Goal: Task Accomplishment & Management: Manage account settings

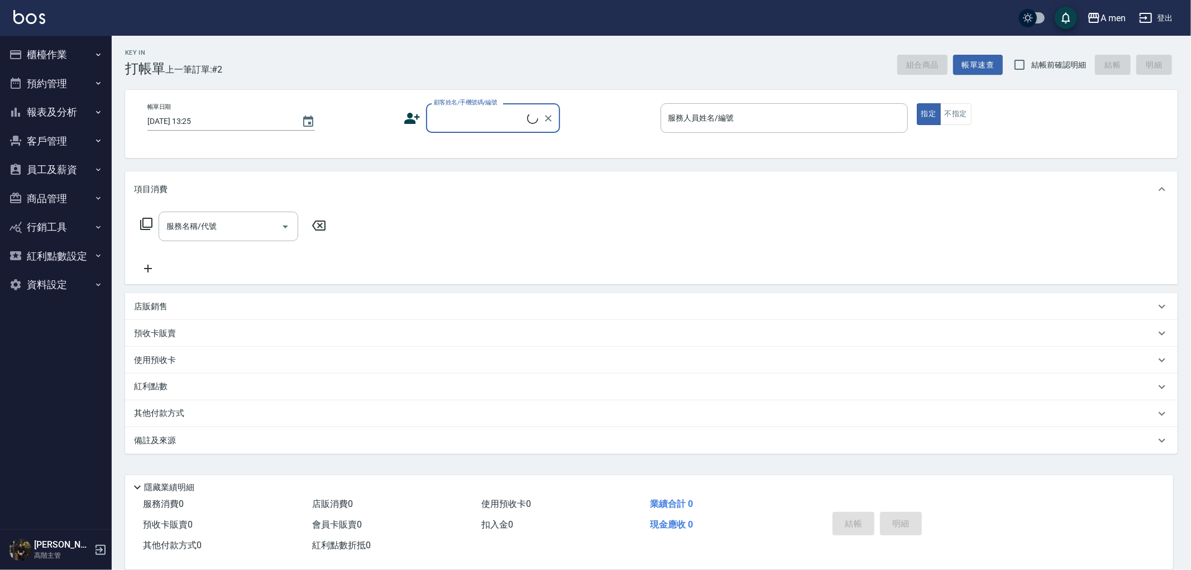
click at [73, 77] on button "預約管理" at bounding box center [55, 83] width 103 height 29
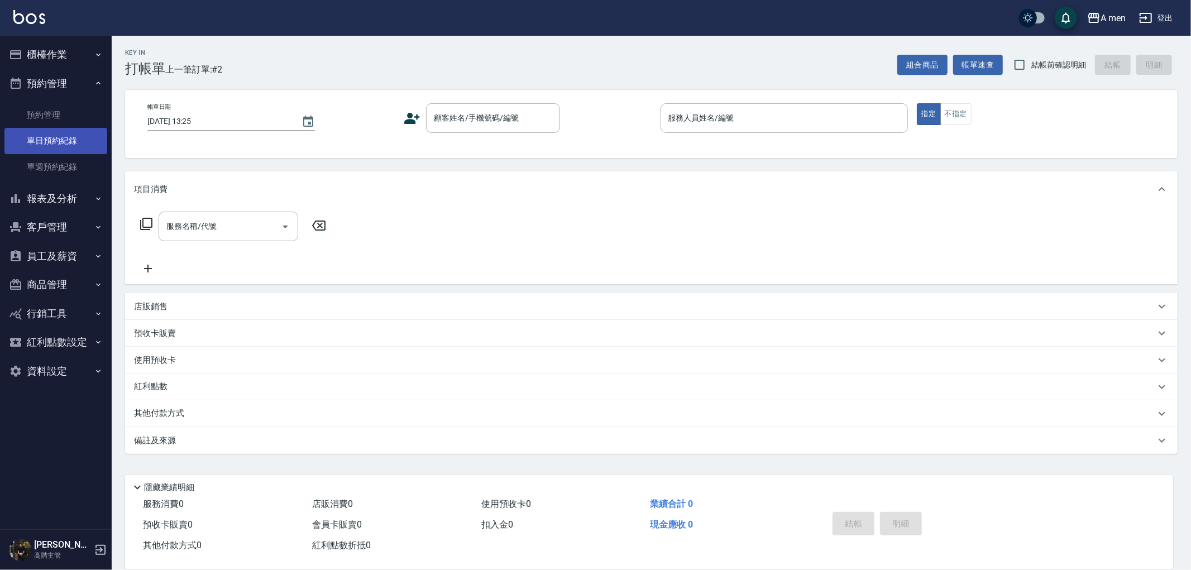
click at [69, 140] on link "單日預約紀錄" at bounding box center [55, 141] width 103 height 26
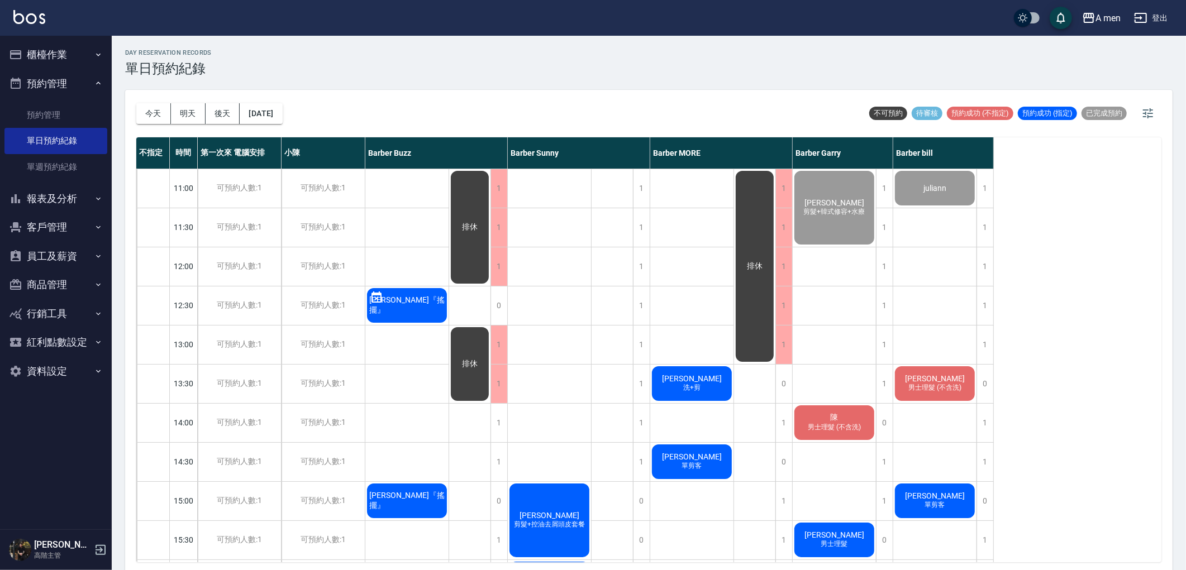
click at [398, 307] on span "Henry wang『搖擺』" at bounding box center [407, 305] width 80 height 20
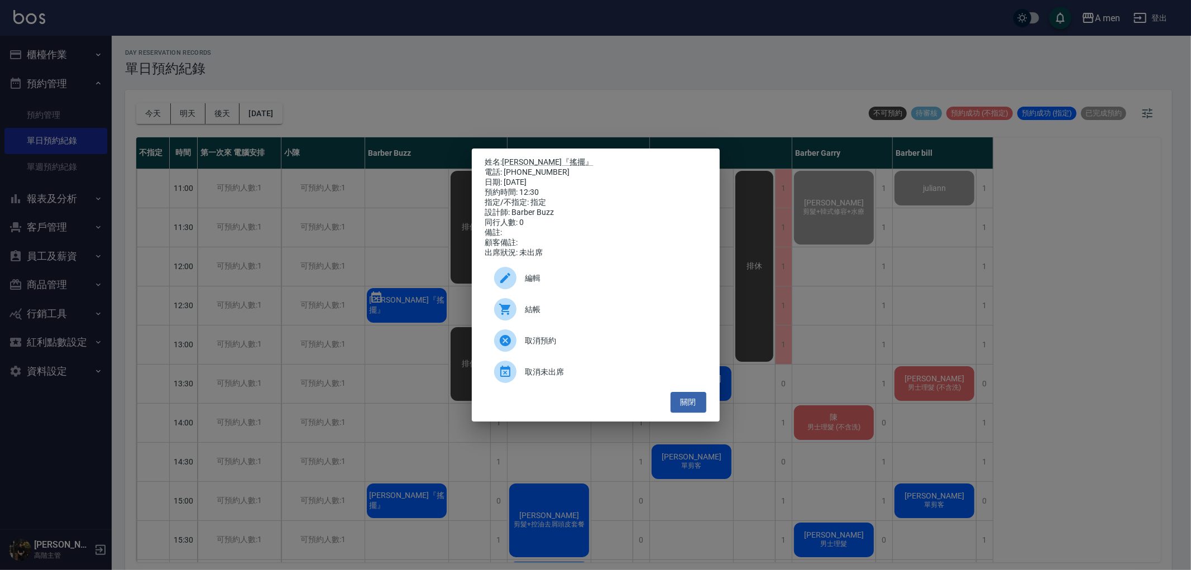
click at [566, 356] on div "取消預約" at bounding box center [595, 340] width 221 height 31
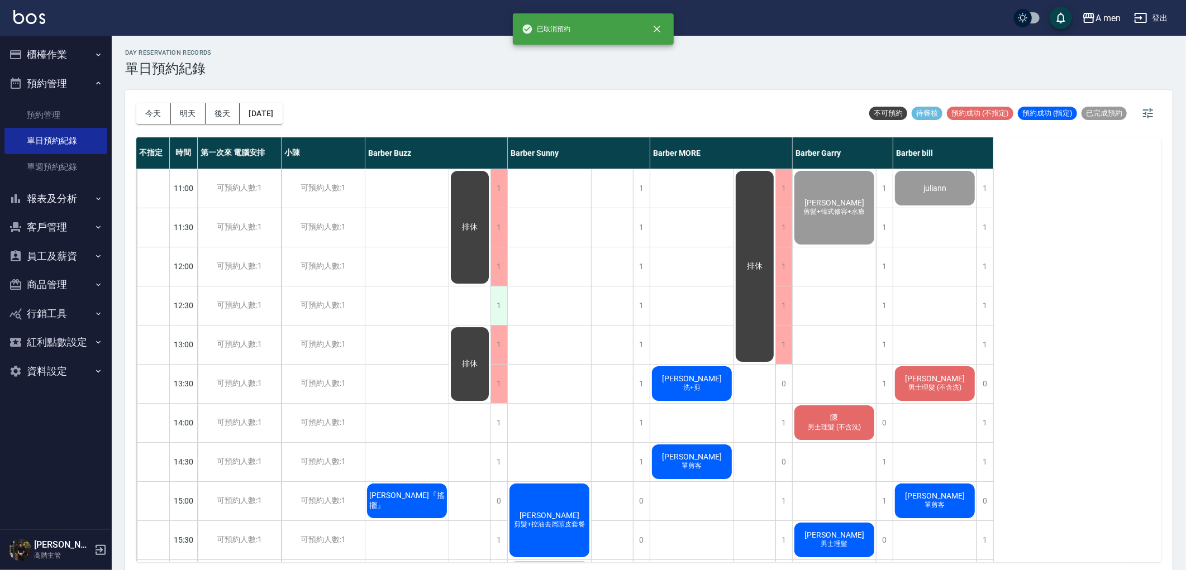
click at [502, 308] on div "1" at bounding box center [498, 306] width 17 height 39
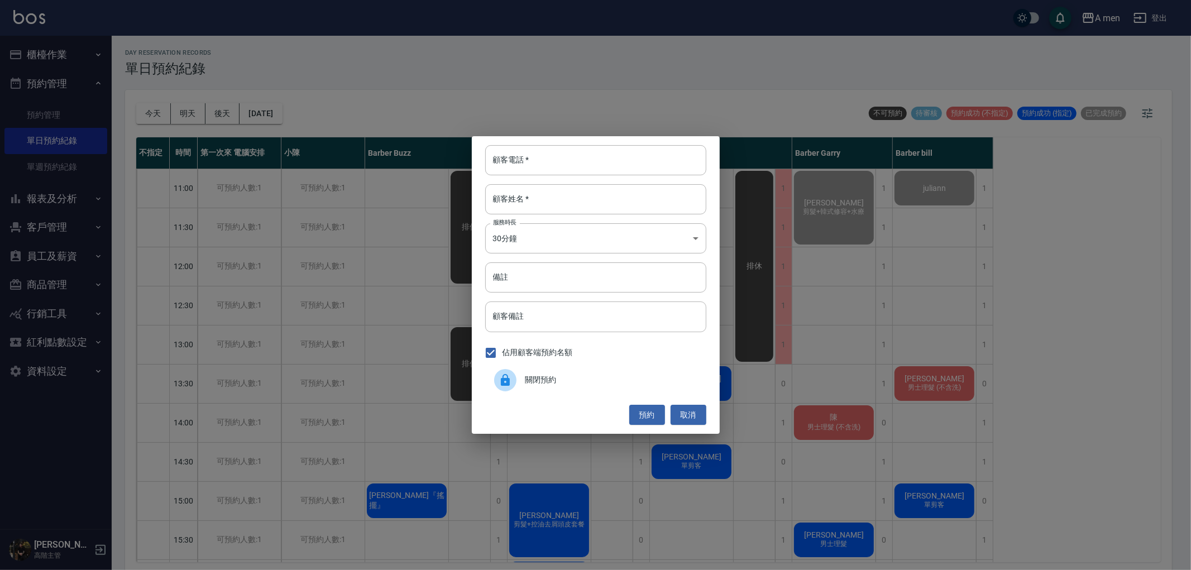
click at [617, 371] on div "關閉預約" at bounding box center [595, 380] width 221 height 31
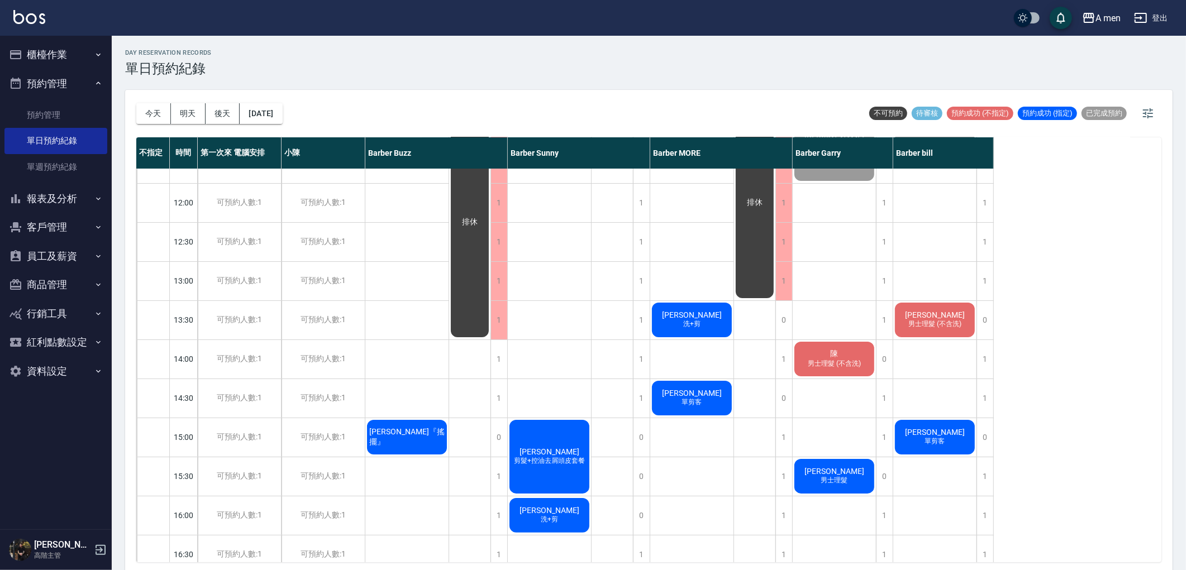
scroll to position [62, 0]
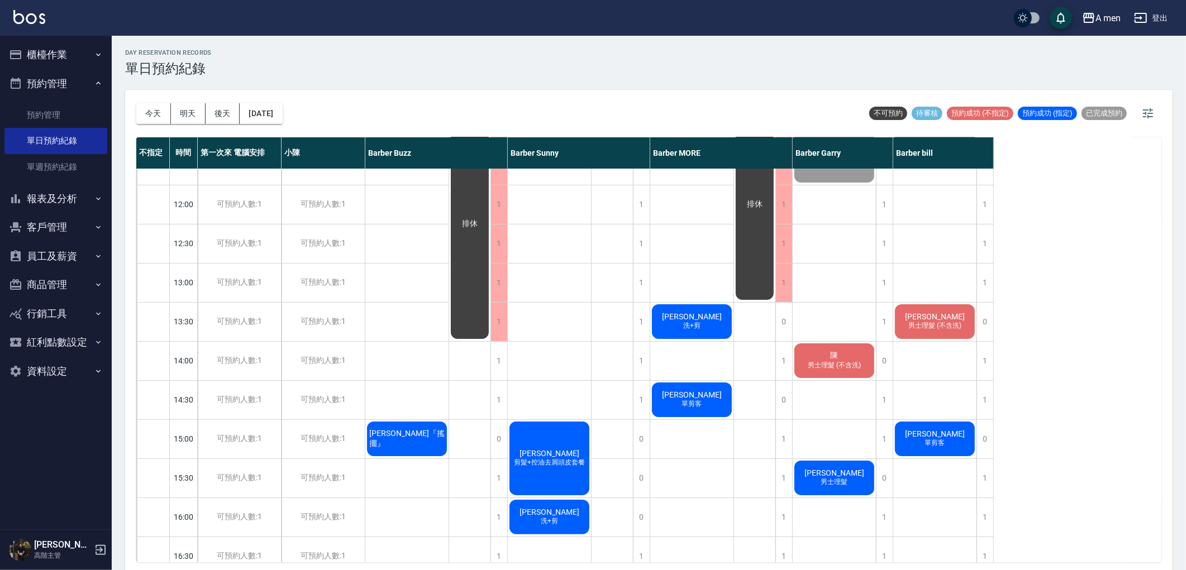
click at [955, 327] on span "男士理髮 (不含洗)" at bounding box center [935, 325] width 58 height 9
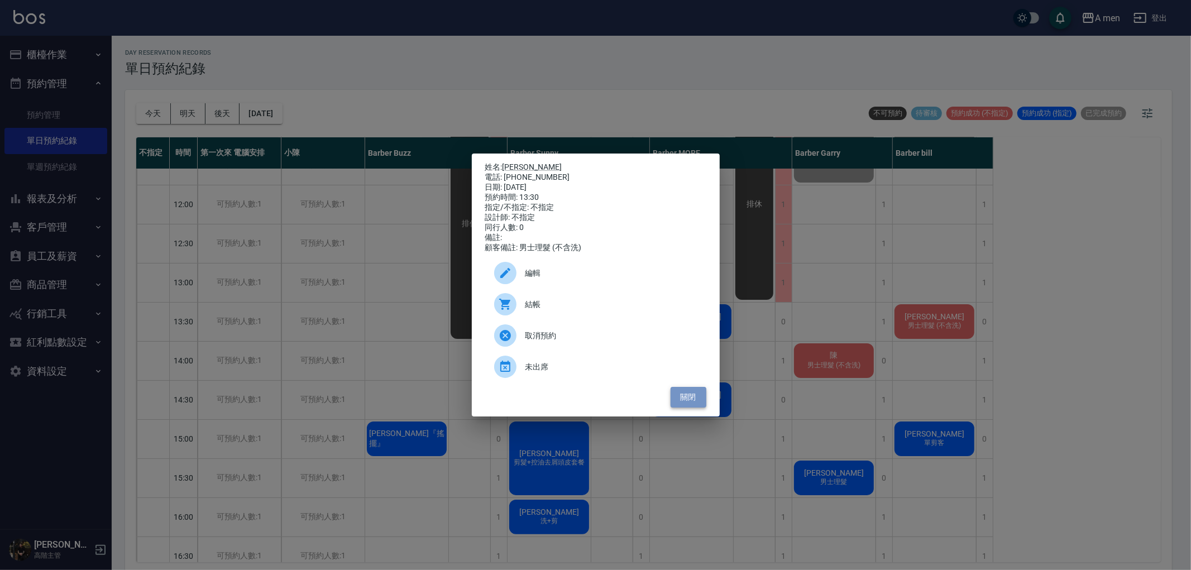
click at [696, 405] on button "關閉" at bounding box center [689, 397] width 36 height 21
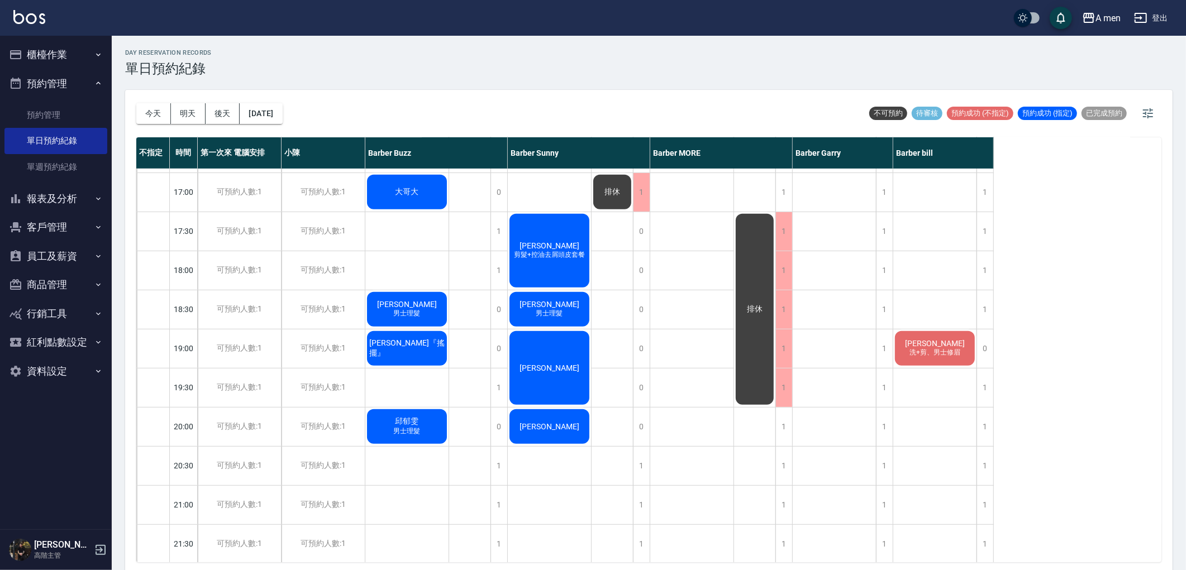
scroll to position [496, 0]
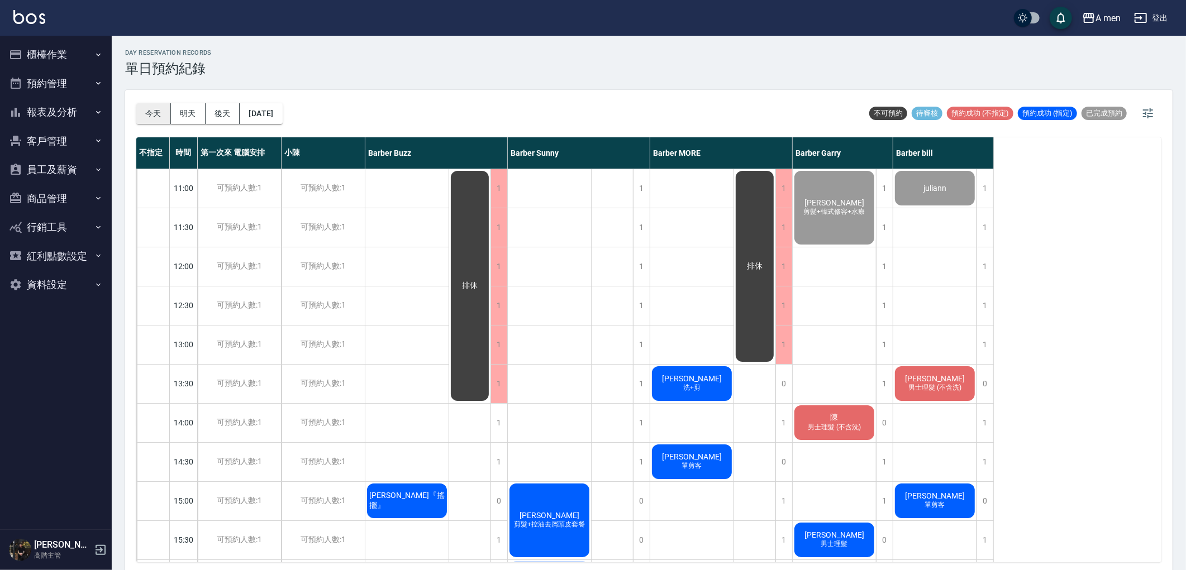
click at [145, 115] on button "今天" at bounding box center [153, 113] width 35 height 21
click at [166, 111] on button "今天" at bounding box center [153, 113] width 35 height 21
click at [149, 113] on button "今天" at bounding box center [153, 113] width 35 height 21
click at [155, 112] on button "今天" at bounding box center [153, 113] width 35 height 21
